Goal: Contribute content: Contribute content

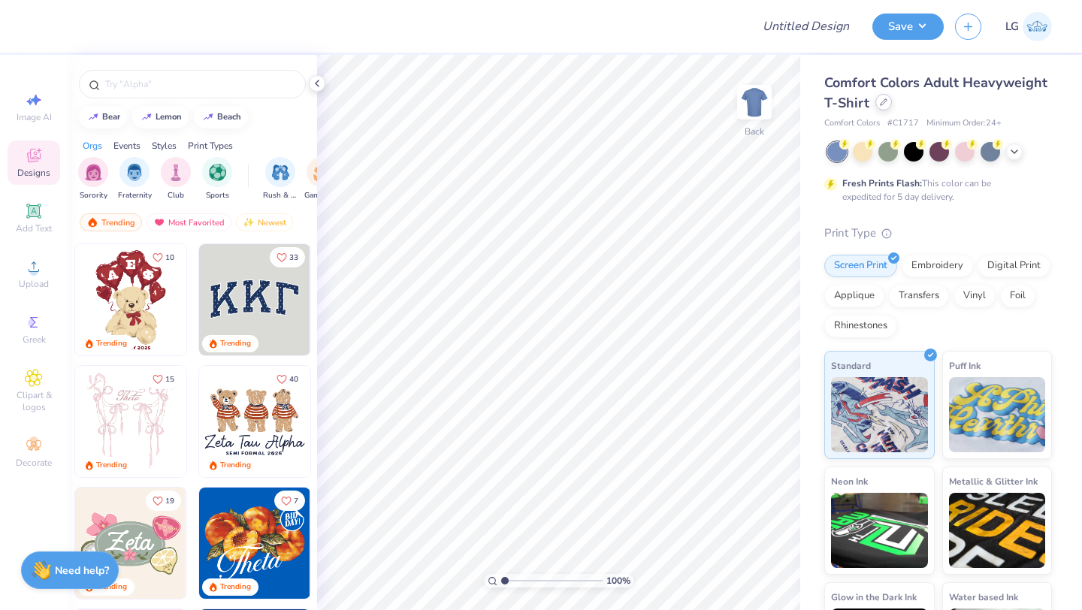
click at [885, 106] on div at bounding box center [883, 102] width 17 height 17
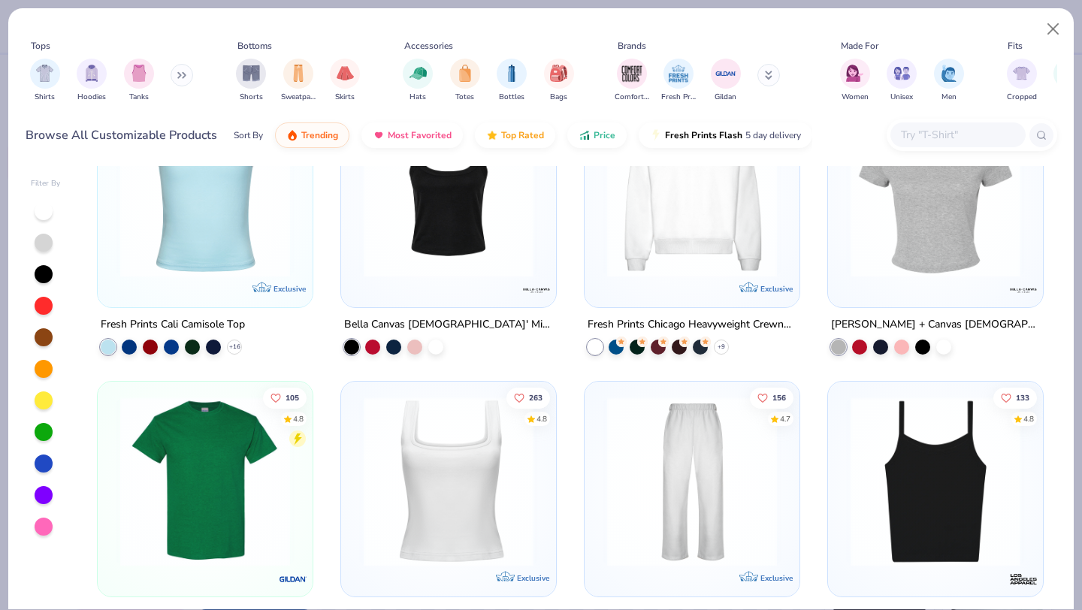
scroll to position [394, 0]
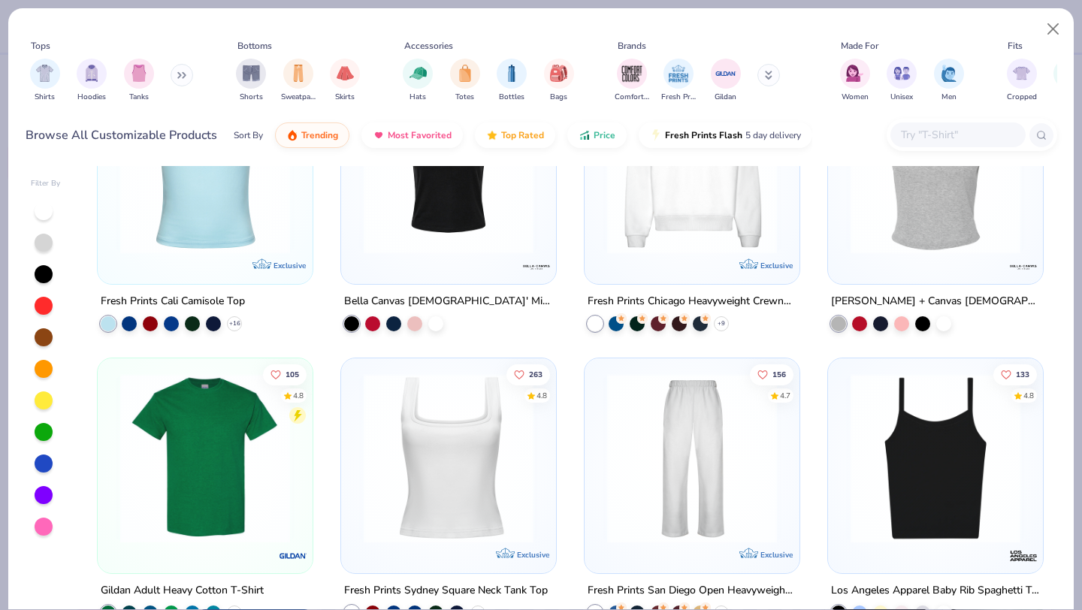
click at [171, 427] on img at bounding box center [205, 458] width 185 height 170
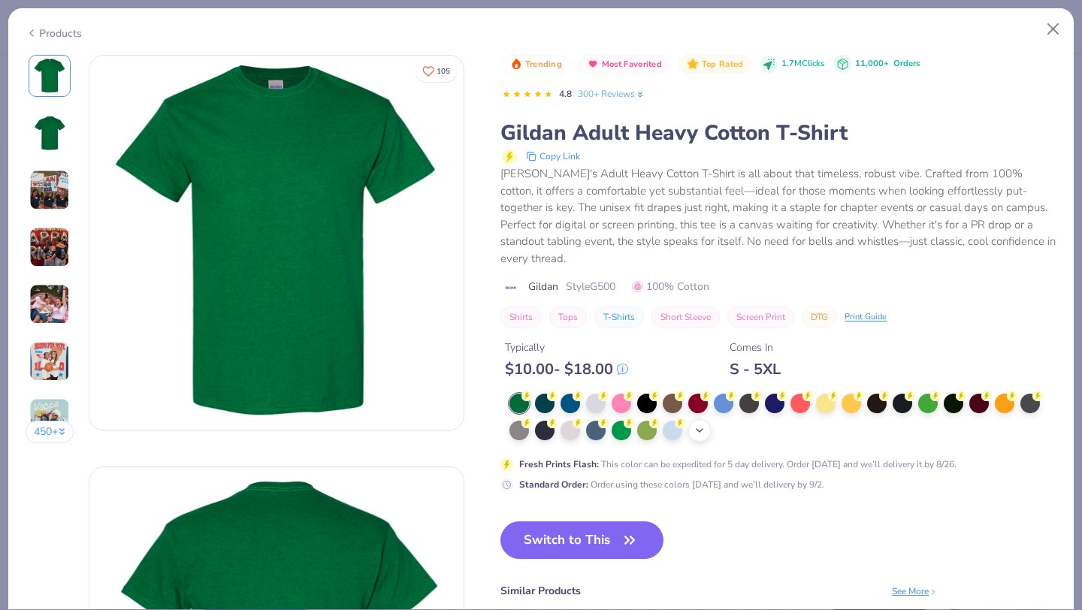
click at [698, 429] on polyline at bounding box center [699, 430] width 6 height 3
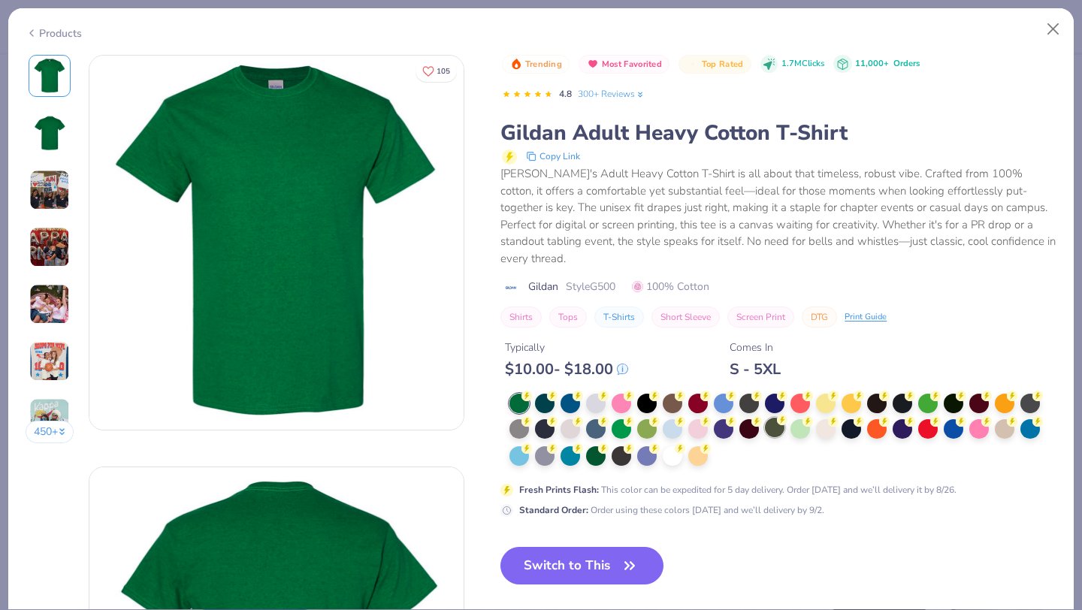
click at [532, 401] on circle at bounding box center [526, 396] width 11 height 11
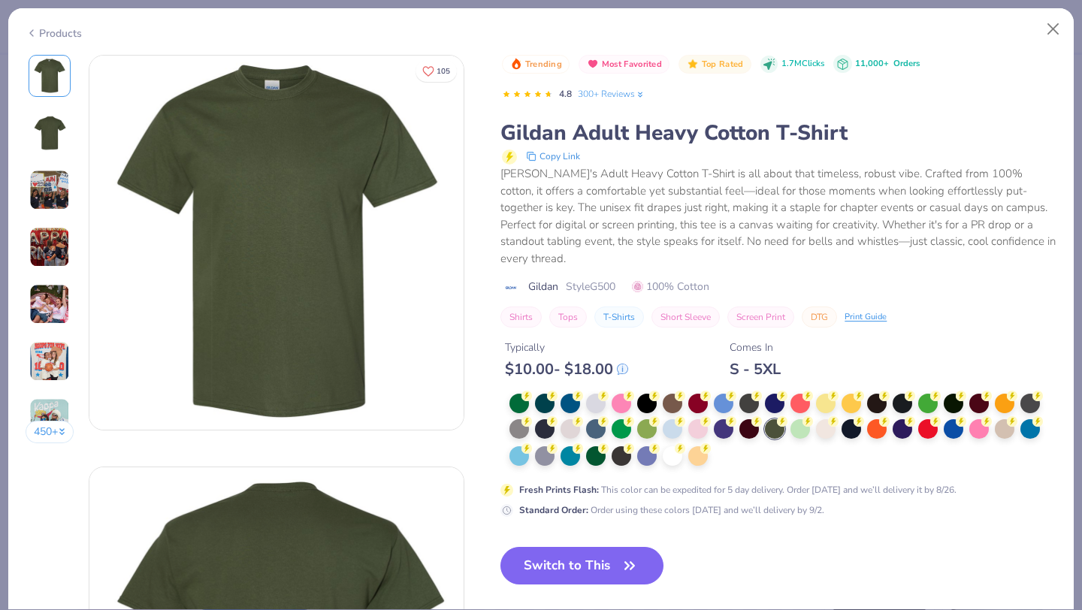
click at [548, 547] on button "Switch to This" at bounding box center [581, 566] width 163 height 38
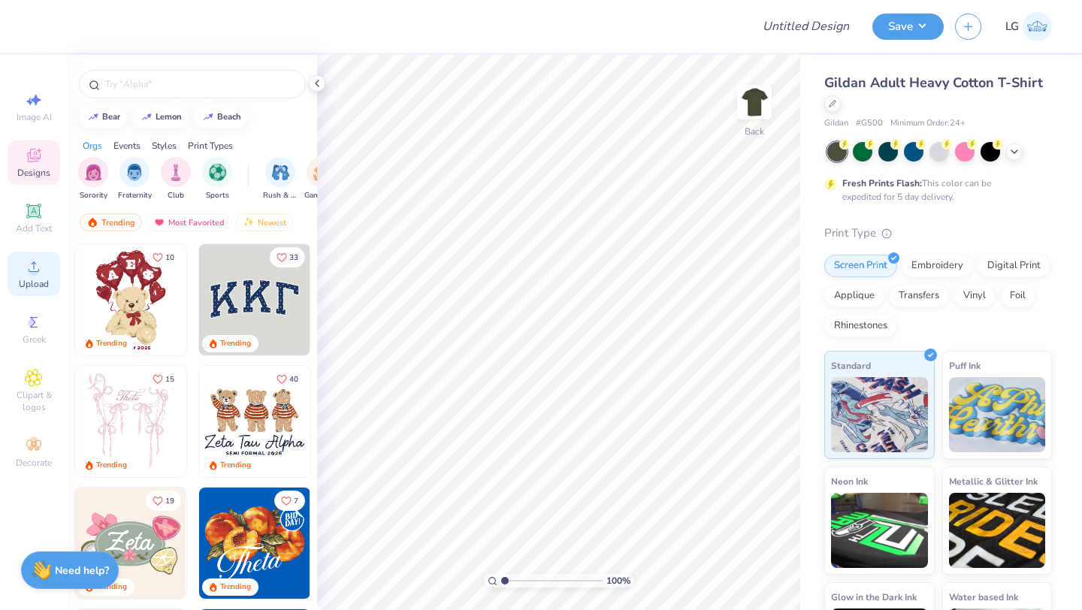
click at [21, 270] on div "Upload" at bounding box center [34, 274] width 53 height 44
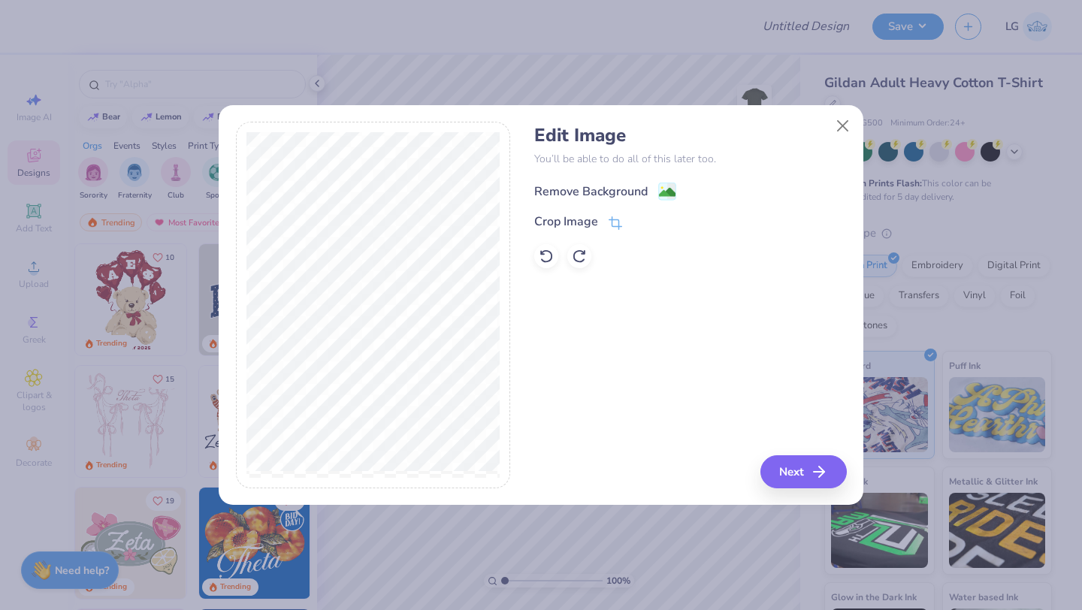
click at [597, 195] on div "Remove Background" at bounding box center [590, 192] width 113 height 18
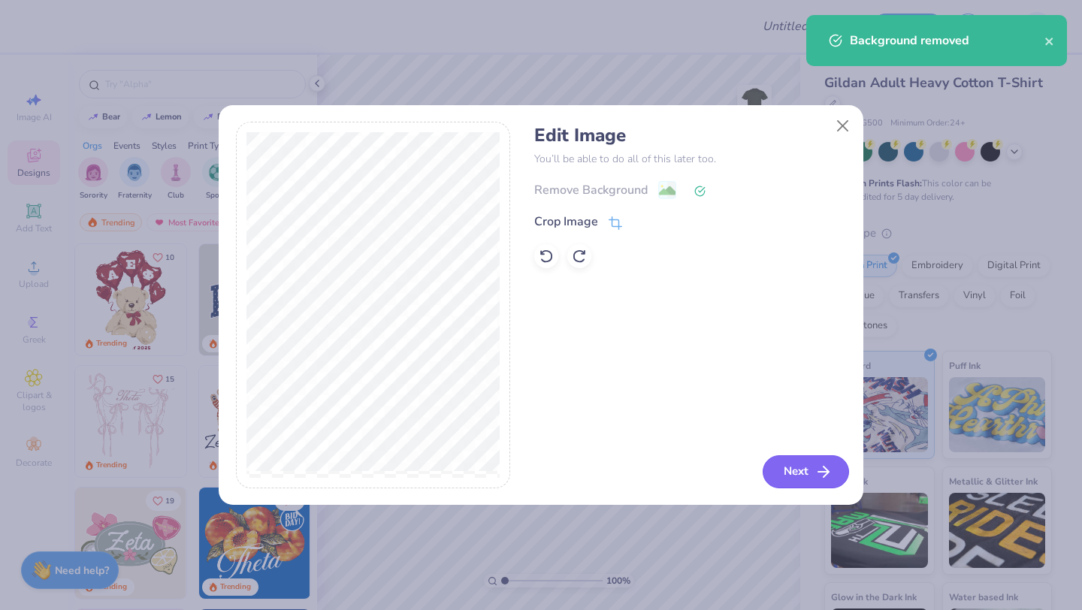
click at [798, 463] on button "Next" at bounding box center [805, 471] width 86 height 33
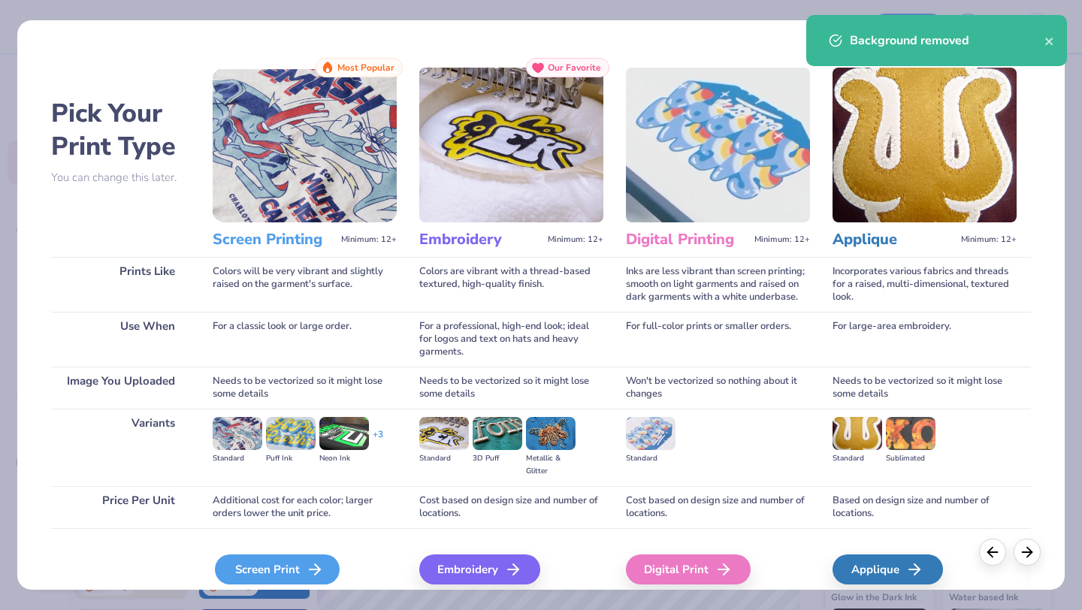
click at [260, 572] on div "Screen Print" at bounding box center [277, 569] width 125 height 30
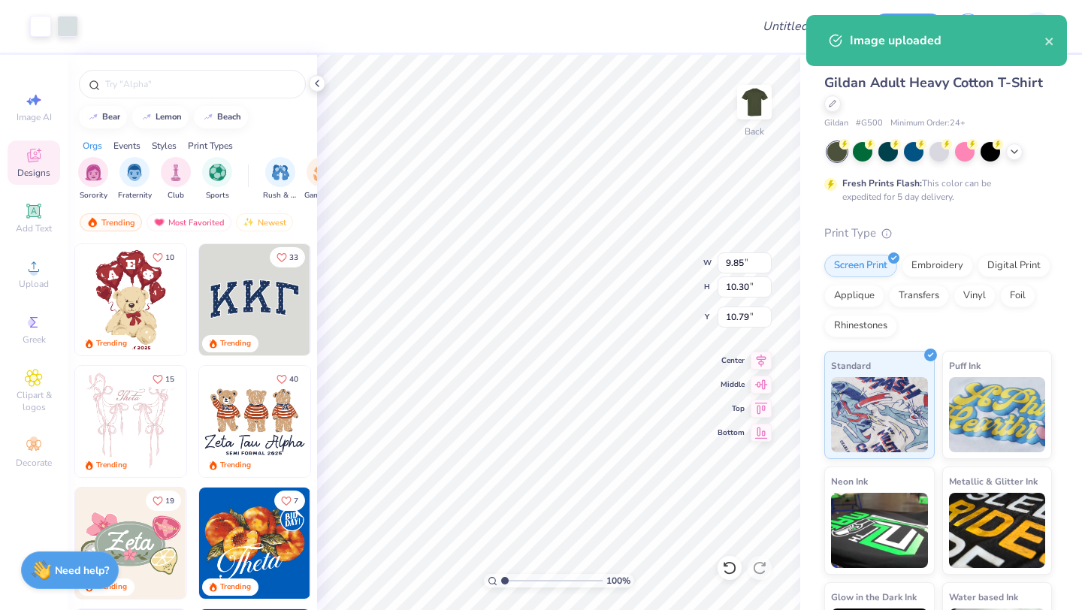
type input "9.85"
type input "10.30"
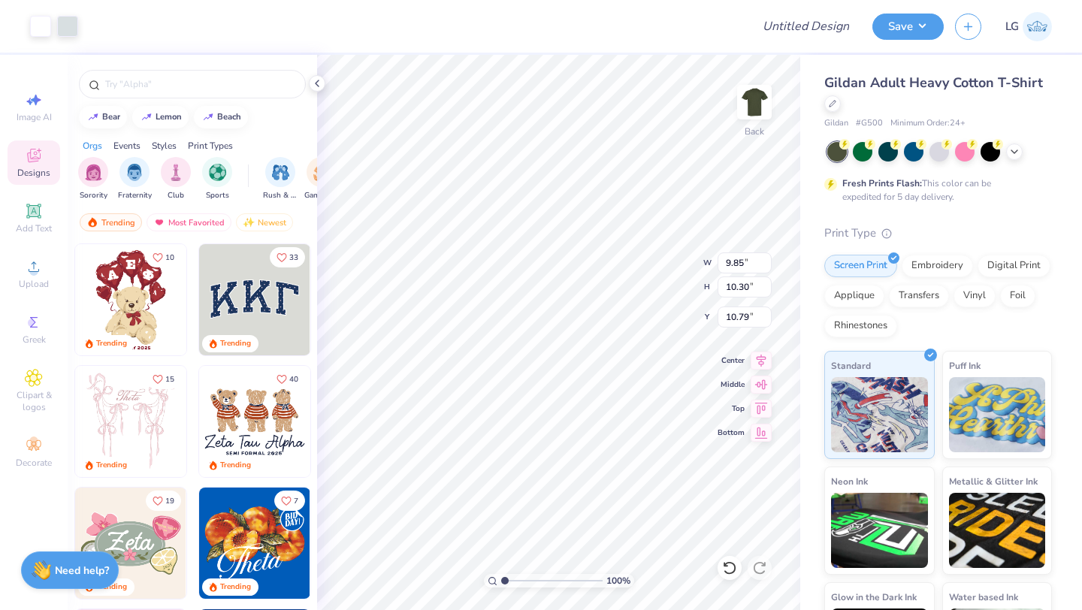
type input "3.00"
type input "8.36"
type input "8.75"
click at [900, 24] on button "Save" at bounding box center [907, 24] width 71 height 26
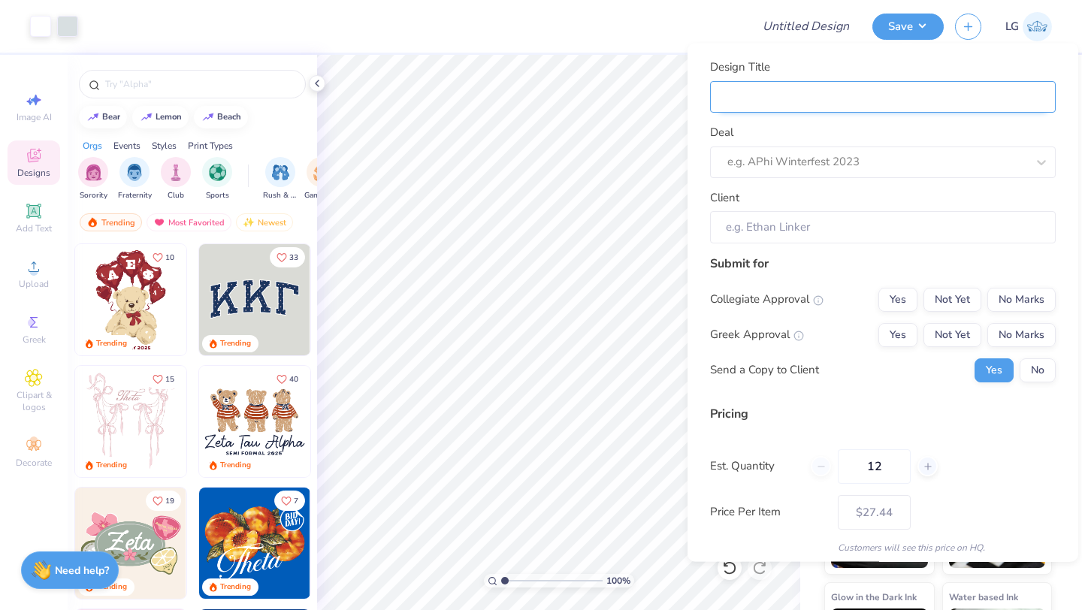
click at [873, 99] on input "Design Title" at bounding box center [882, 96] width 345 height 32
type input "O"
type input "OG"
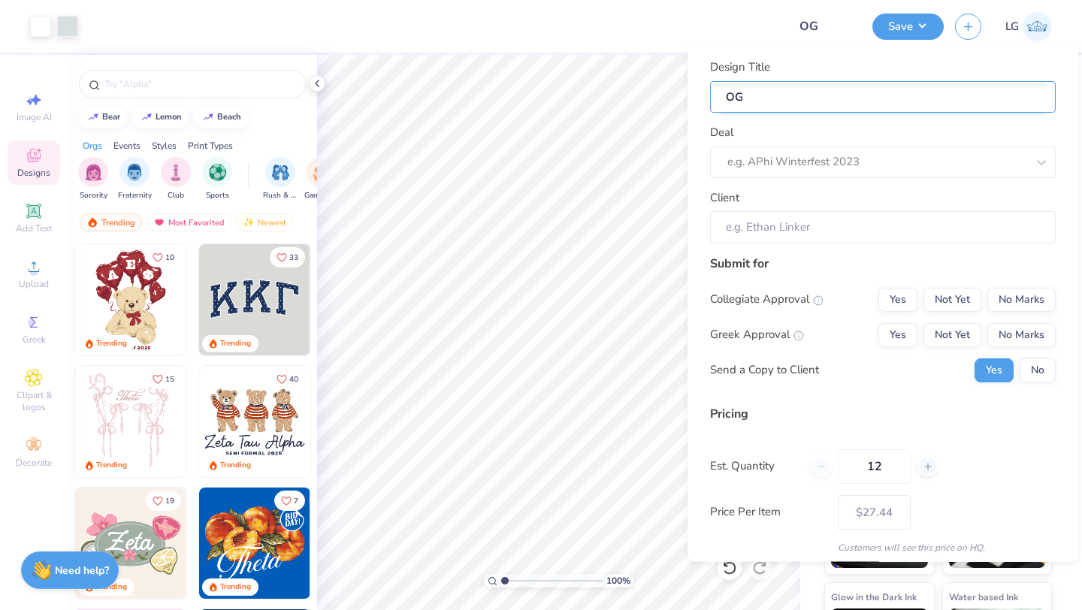
type input "OGD"
type input "OGDB"
click at [809, 166] on div at bounding box center [876, 162] width 299 height 20
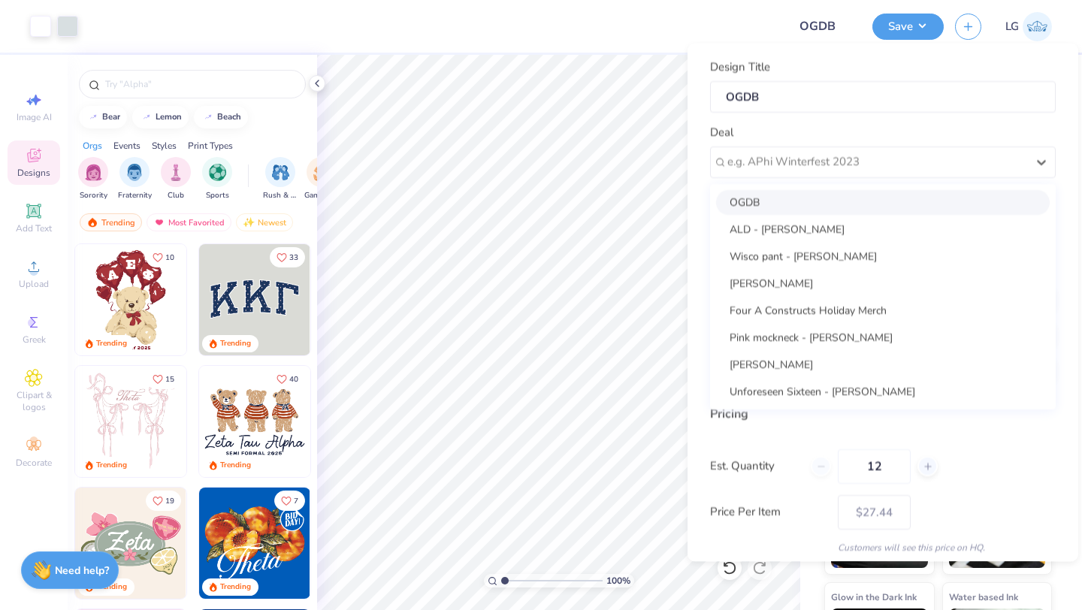
click at [801, 204] on div "OGDB" at bounding box center [882, 201] width 333 height 25
type input "[PERSON_NAME]"
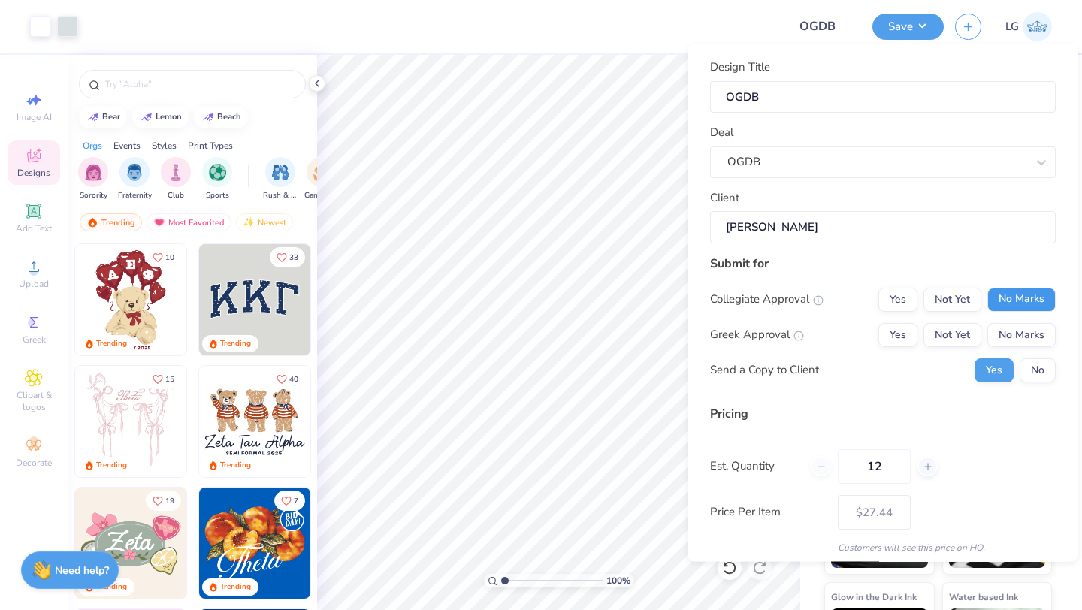
click at [994, 291] on button "No Marks" at bounding box center [1021, 299] width 68 height 24
click at [1015, 330] on button "No Marks" at bounding box center [1021, 334] width 68 height 24
click at [1030, 365] on button "No" at bounding box center [1037, 370] width 36 height 24
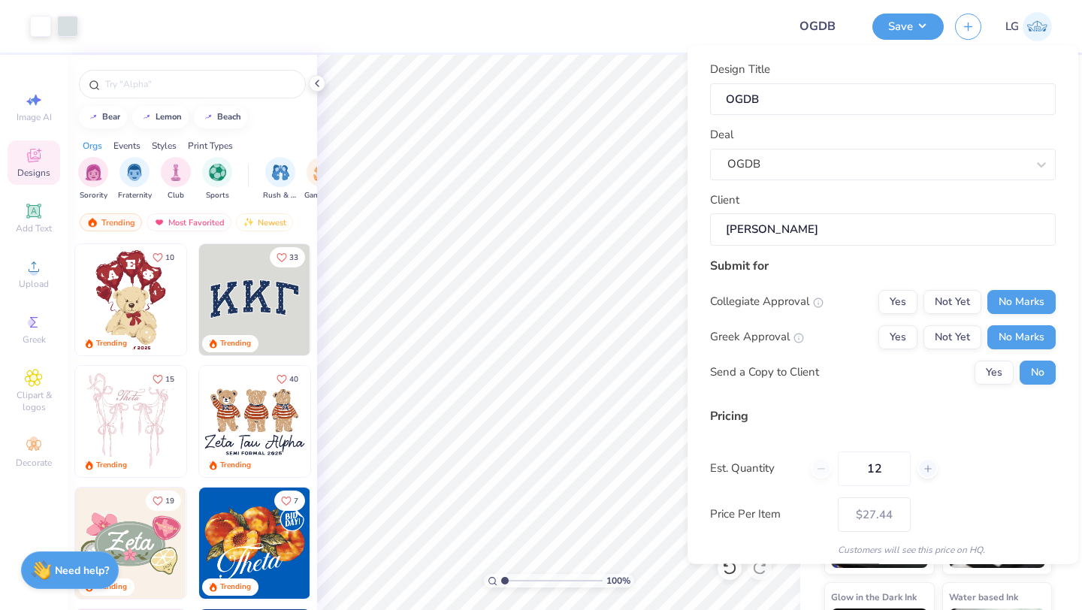
scroll to position [86, 0]
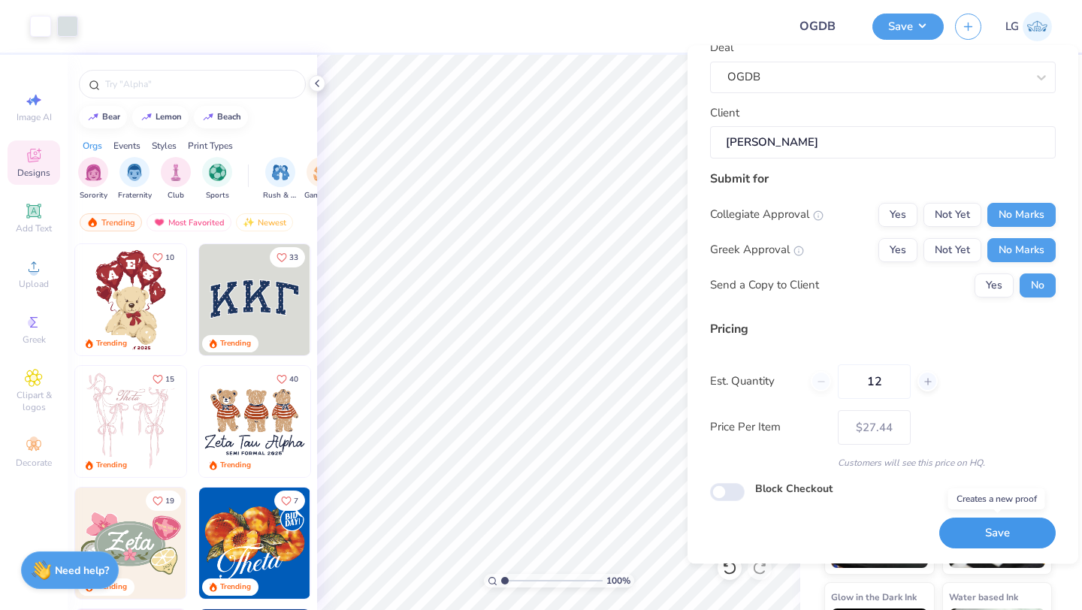
click at [984, 535] on button "Save" at bounding box center [997, 533] width 116 height 31
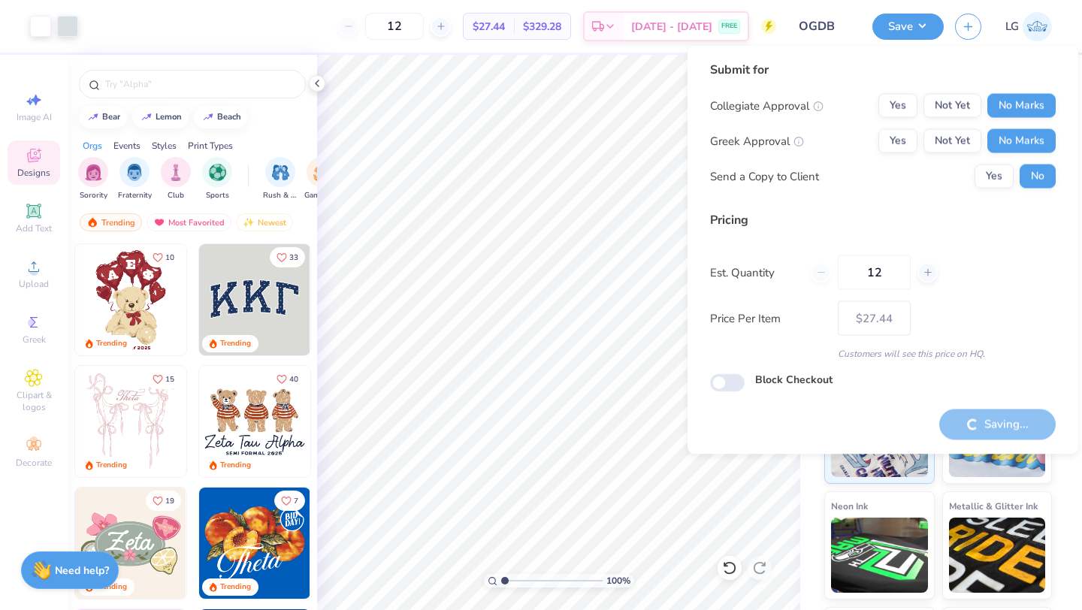
type input "– –"
